Goal: Task Accomplishment & Management: Complete application form

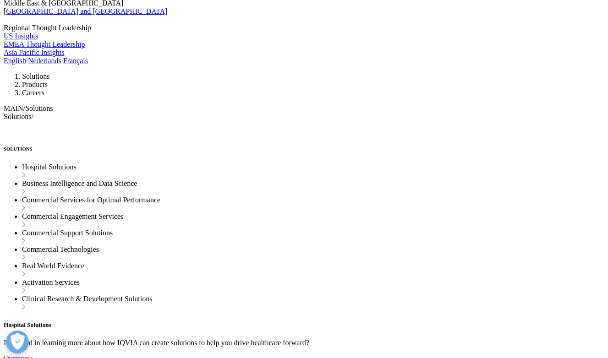
scroll to position [840, 0]
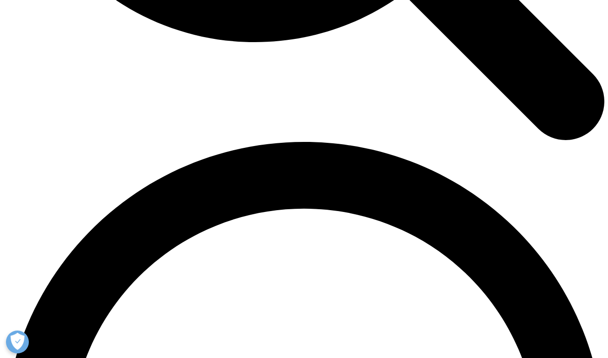
scroll to position [1077, 0]
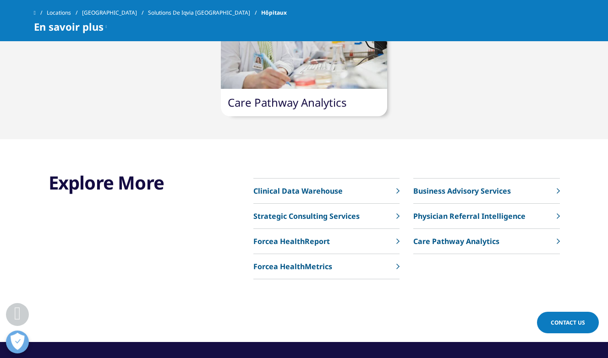
click at [253, 191] on p "Clinical Data Warehouse" at bounding box center [297, 191] width 89 height 11
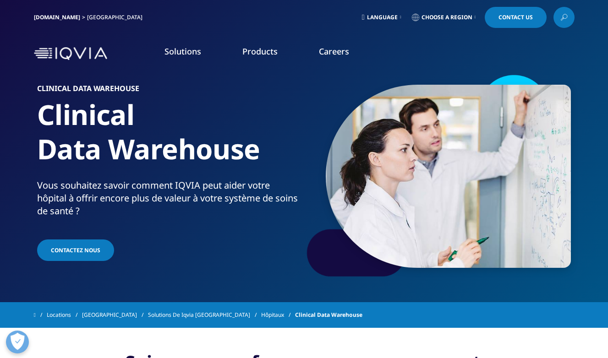
click at [439, 21] on span "Choose a Region" at bounding box center [446, 17] width 51 height 7
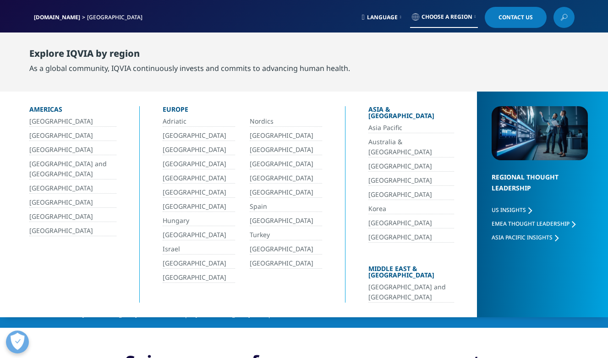
click at [168, 134] on link "[GEOGRAPHIC_DATA]" at bounding box center [199, 136] width 72 height 11
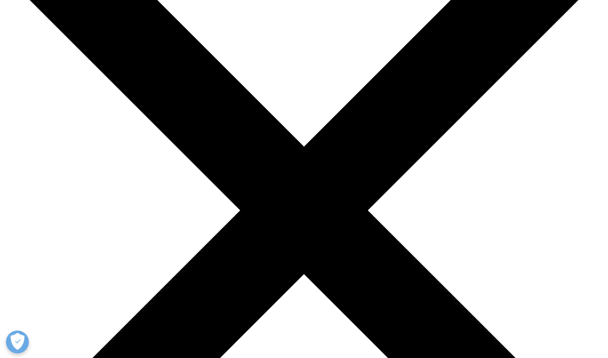
scroll to position [105, 0]
